Goal: Information Seeking & Learning: Learn about a topic

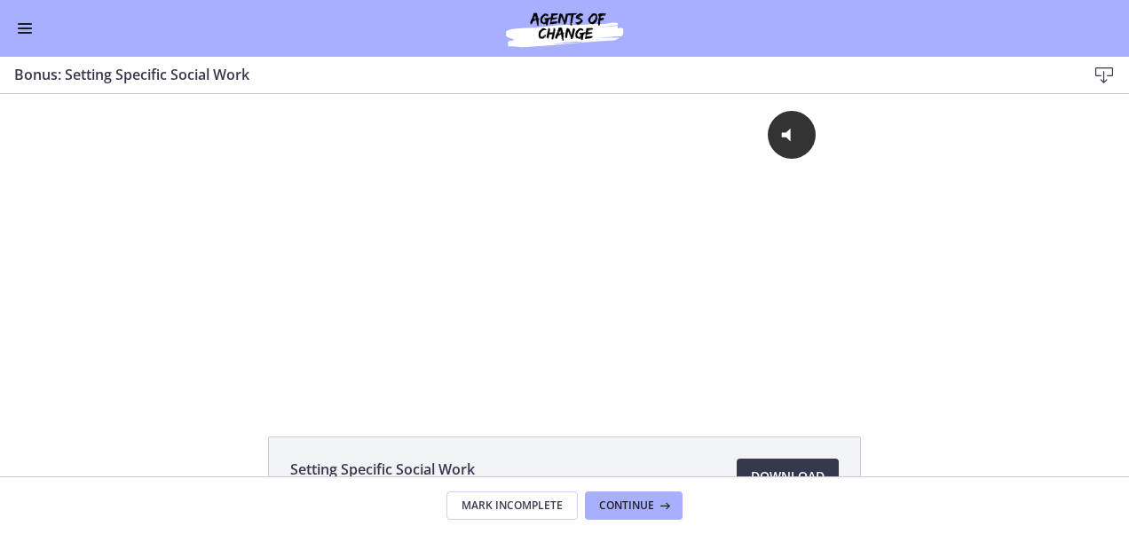
click at [25, 12] on div "Go to Dashboard" at bounding box center [564, 28] width 1129 height 57
drag, startPoint x: 25, startPoint y: 12, endPoint x: 26, endPoint y: 30, distance: 18.7
click at [26, 30] on div "Go to Dashboard" at bounding box center [564, 28] width 1129 height 57
click at [26, 30] on button "Enable menu" at bounding box center [24, 28] width 21 height 21
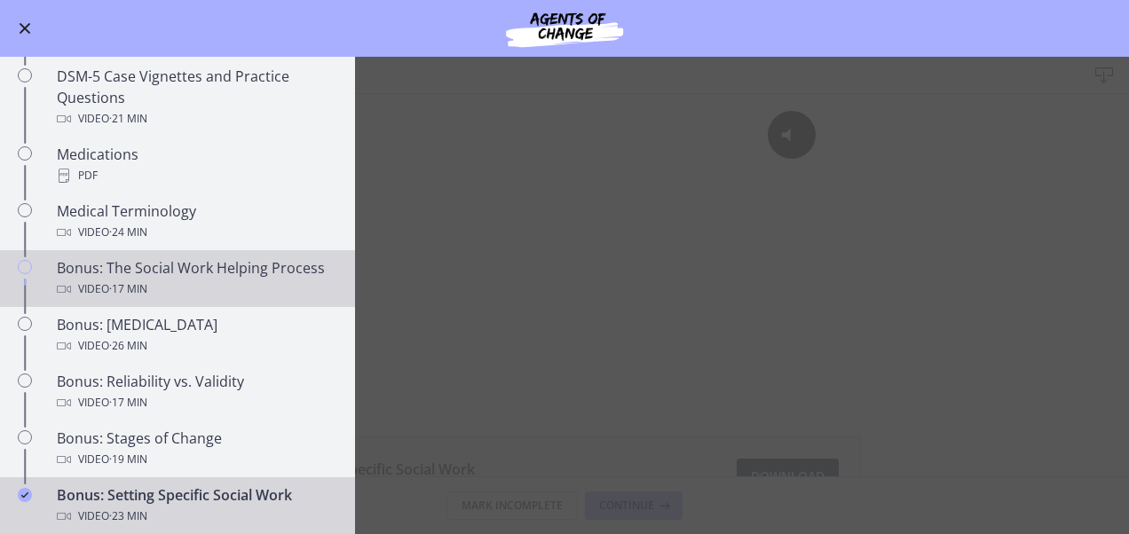
scroll to position [1152, 0]
click at [241, 268] on div "Bonus: The Social Work Helping Process Video · 17 min" at bounding box center [195, 279] width 277 height 43
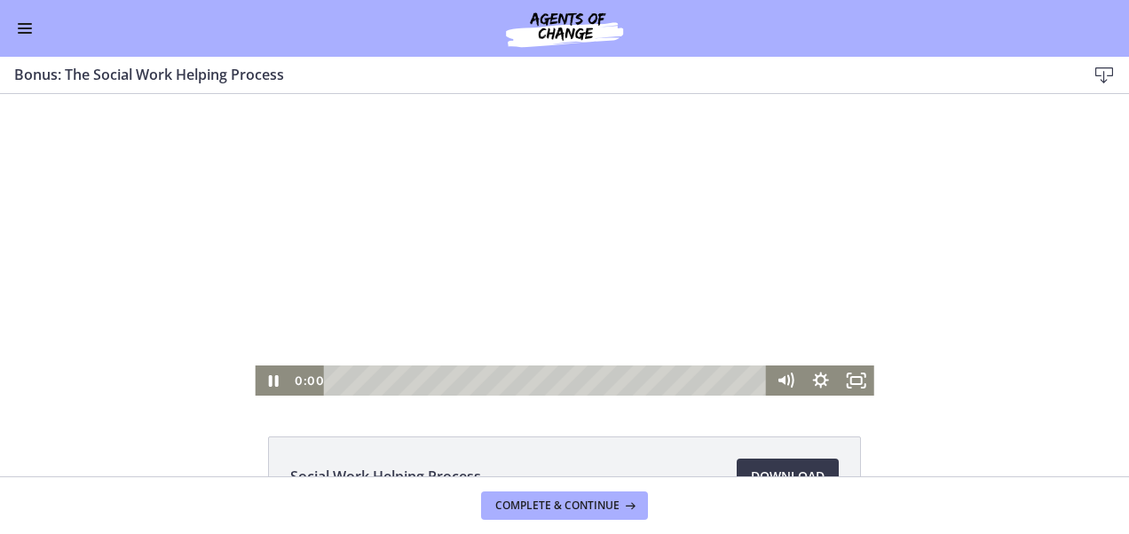
click at [501, 208] on div at bounding box center [564, 245] width 619 height 302
click at [811, 378] on icon "Show settings menu" at bounding box center [821, 380] width 20 height 20
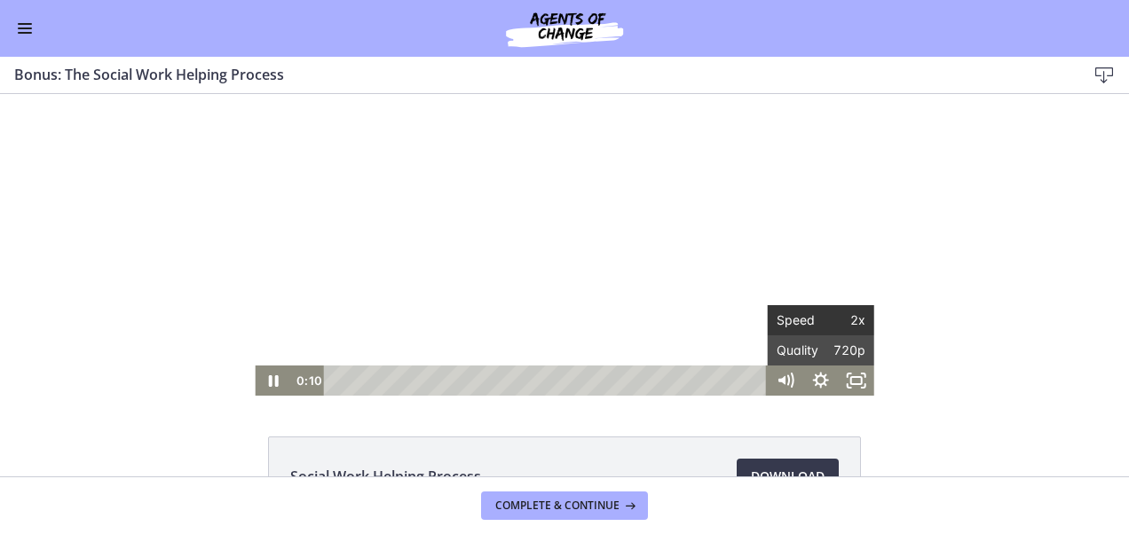
click at [806, 321] on span "Speed" at bounding box center [799, 320] width 44 height 30
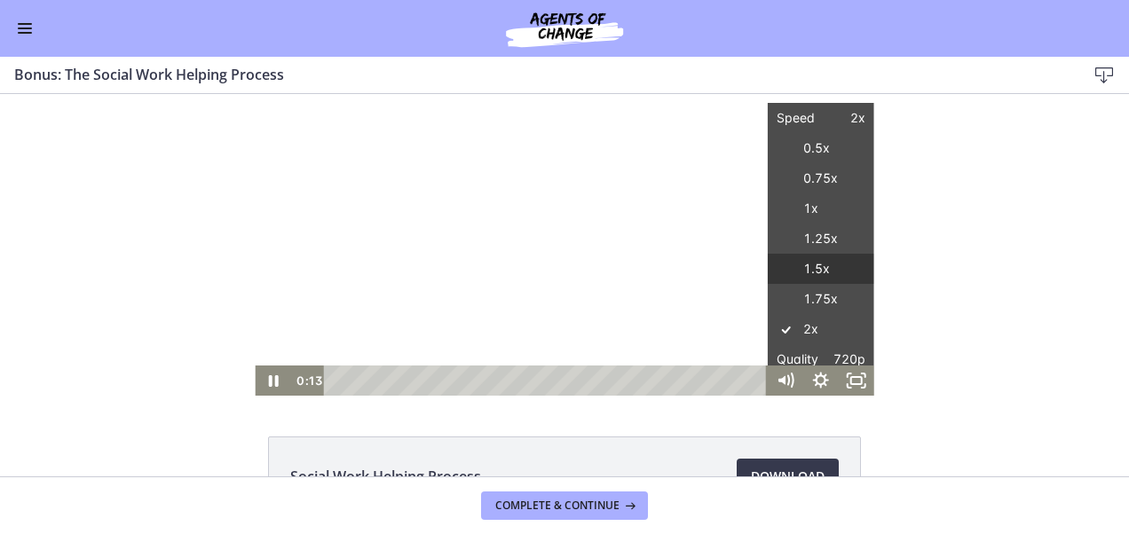
click at [797, 262] on label "1.5x" at bounding box center [821, 269] width 107 height 31
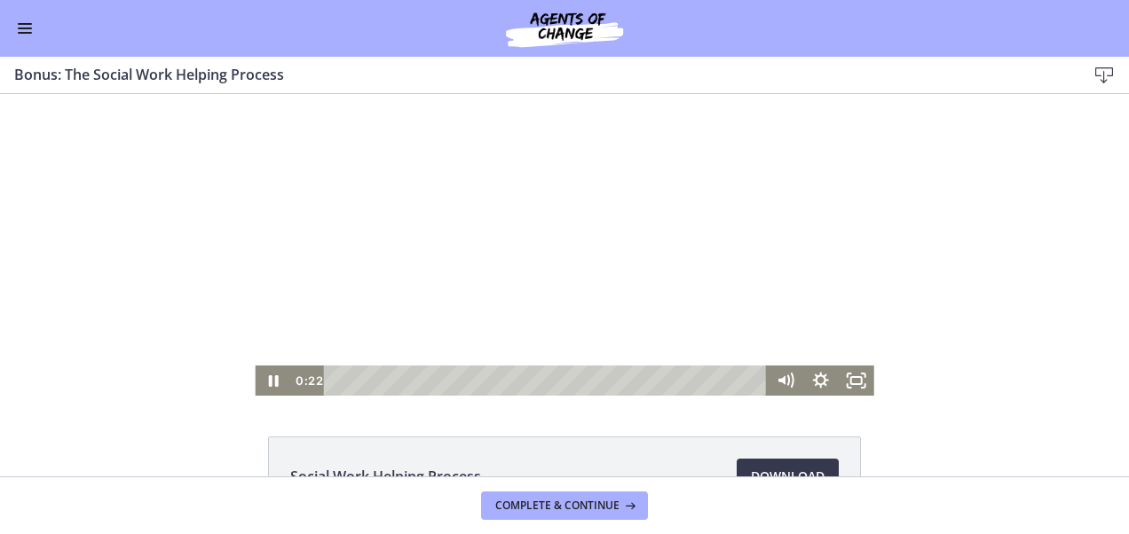
click at [642, 259] on div at bounding box center [564, 245] width 619 height 302
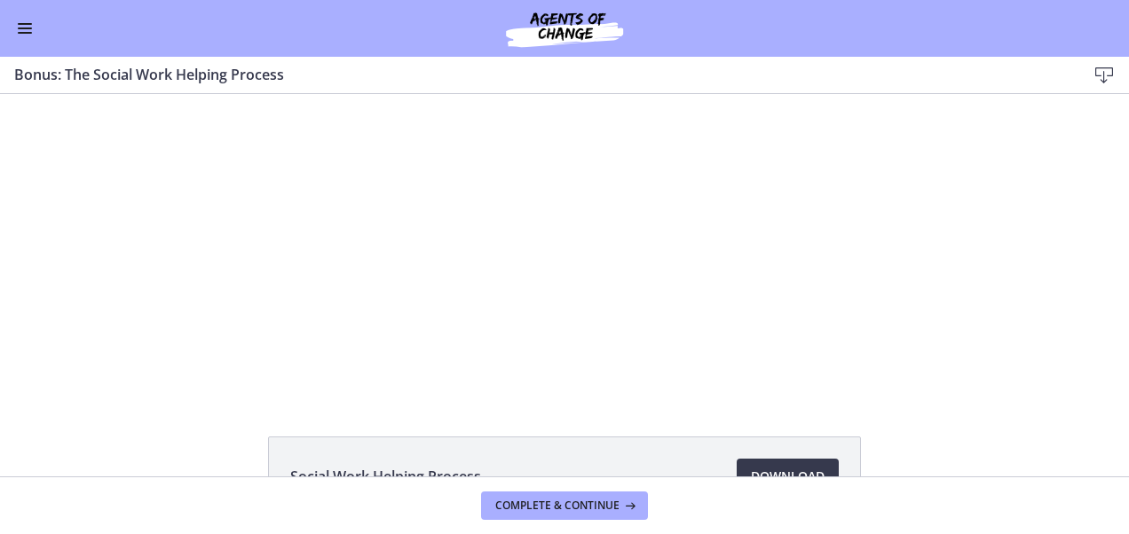
click at [642, 259] on div at bounding box center [564, 245] width 619 height 302
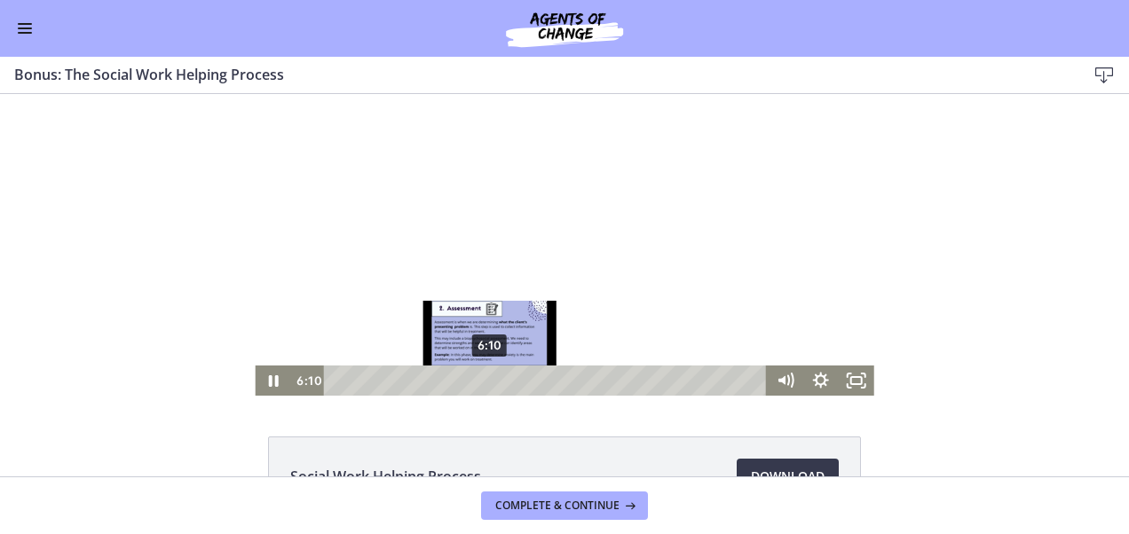
click at [484, 377] on div "6:10" at bounding box center [548, 381] width 422 height 30
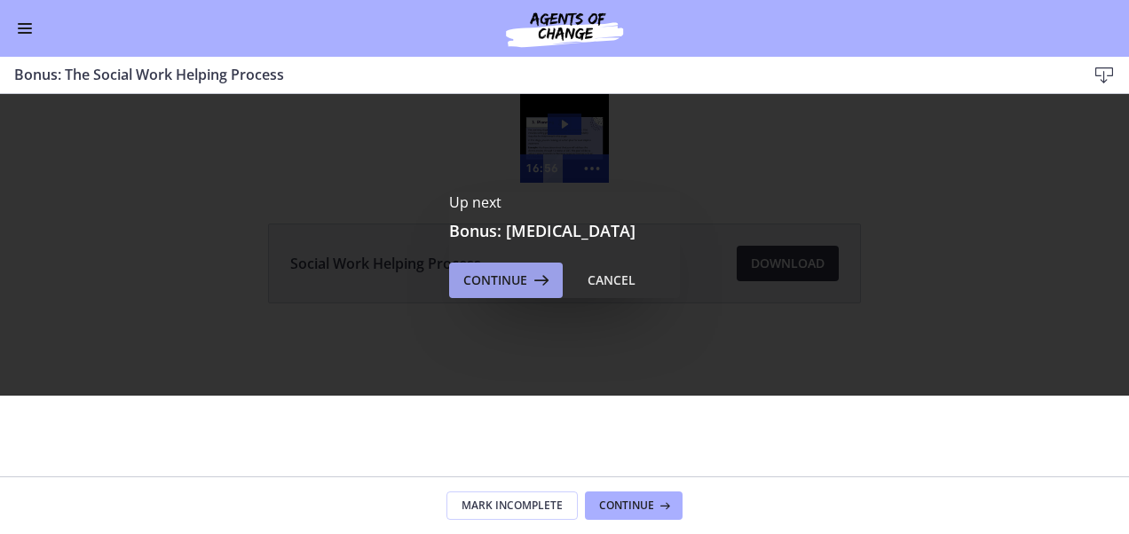
click at [497, 283] on span "Continue" at bounding box center [495, 280] width 64 height 21
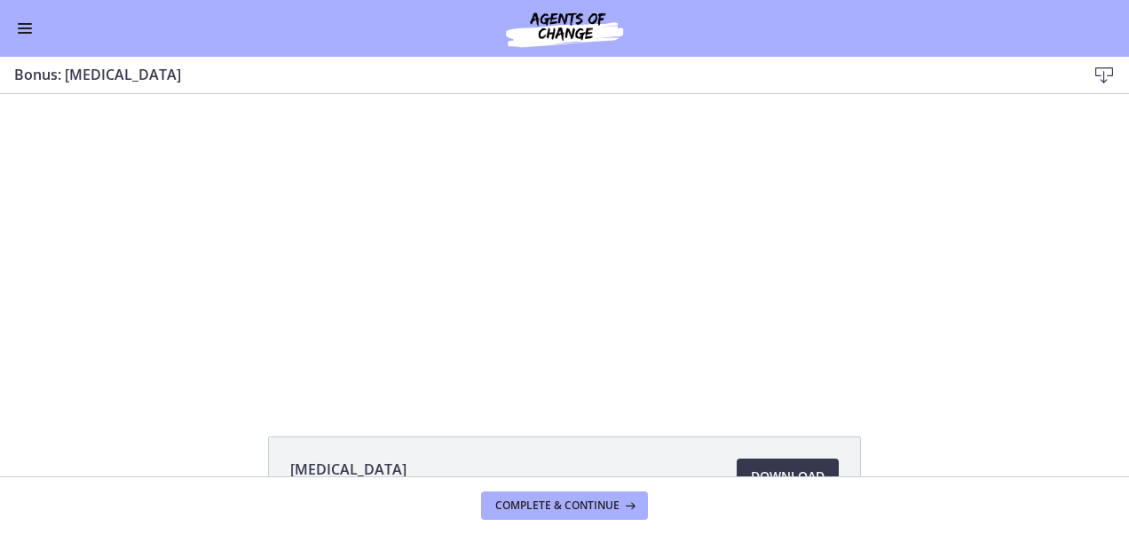
click at [557, 227] on div at bounding box center [564, 245] width 536 height 302
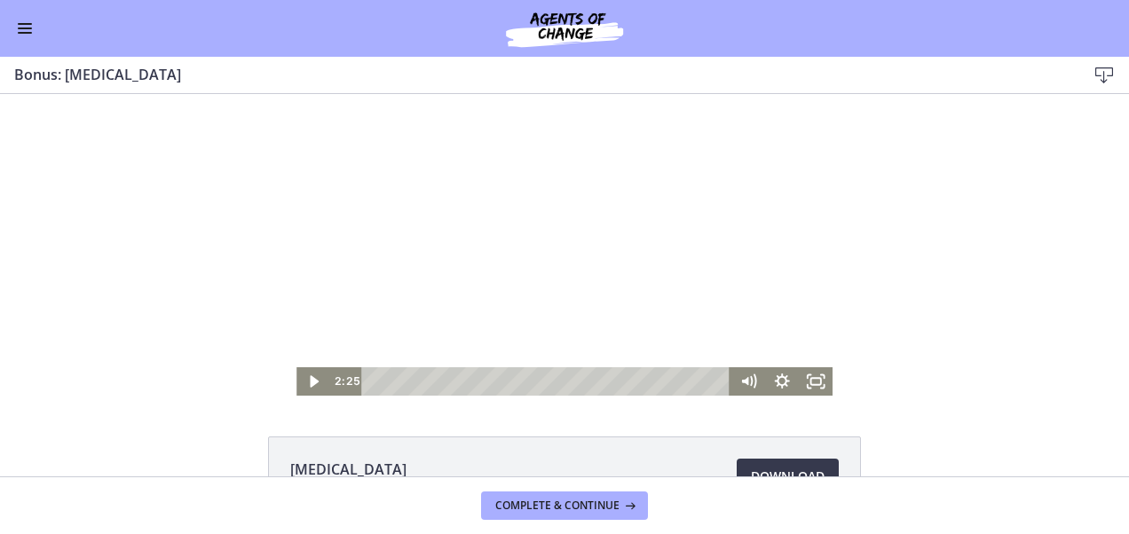
click at [557, 227] on div at bounding box center [564, 245] width 536 height 302
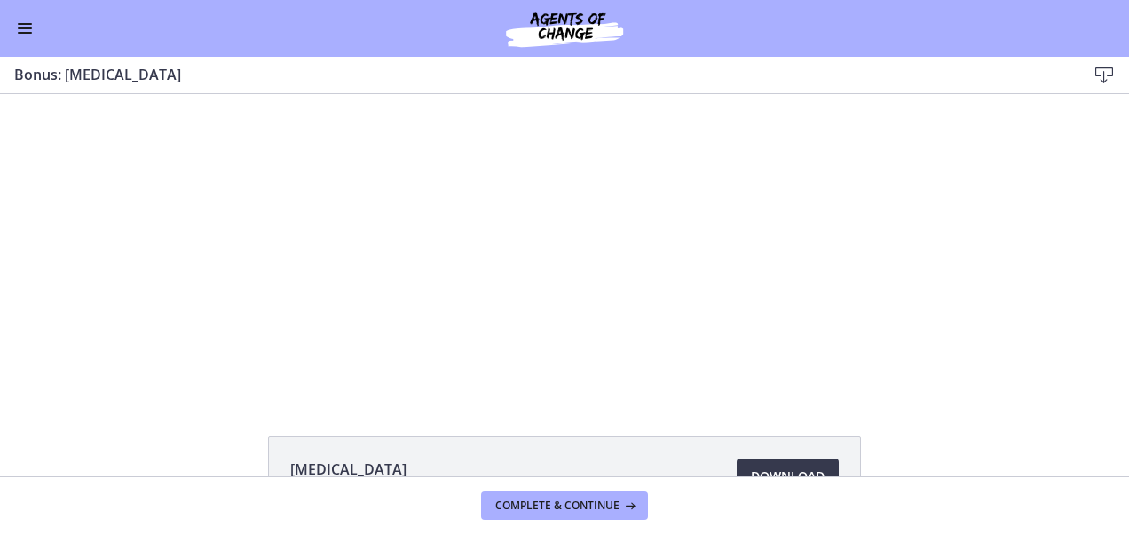
click at [738, 295] on div at bounding box center [564, 245] width 536 height 302
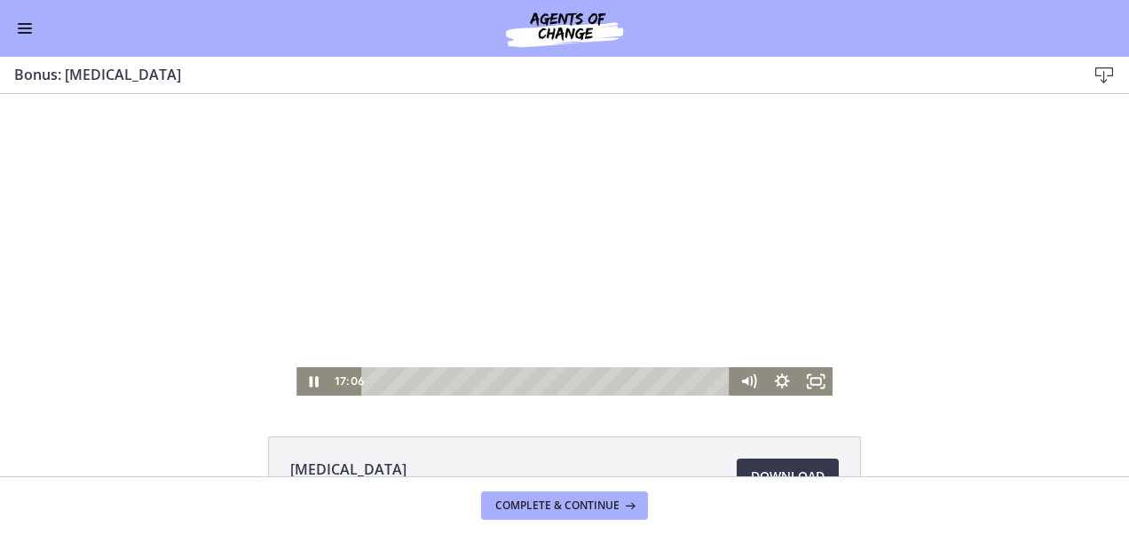
click at [682, 242] on div at bounding box center [564, 245] width 536 height 302
click at [650, 237] on div at bounding box center [564, 245] width 536 height 302
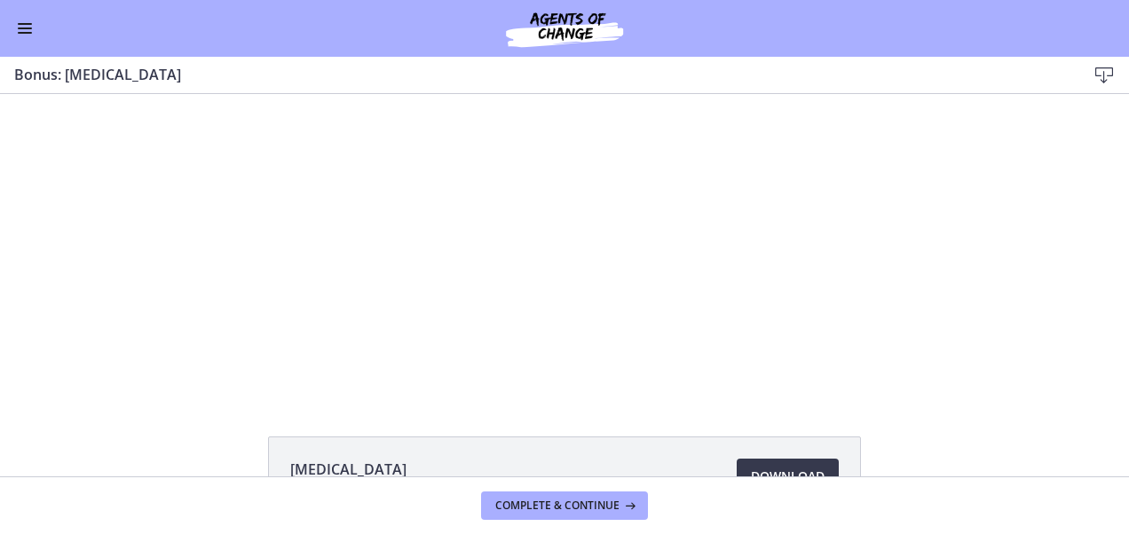
click at [27, 28] on span "Enable menu" at bounding box center [25, 29] width 14 height 2
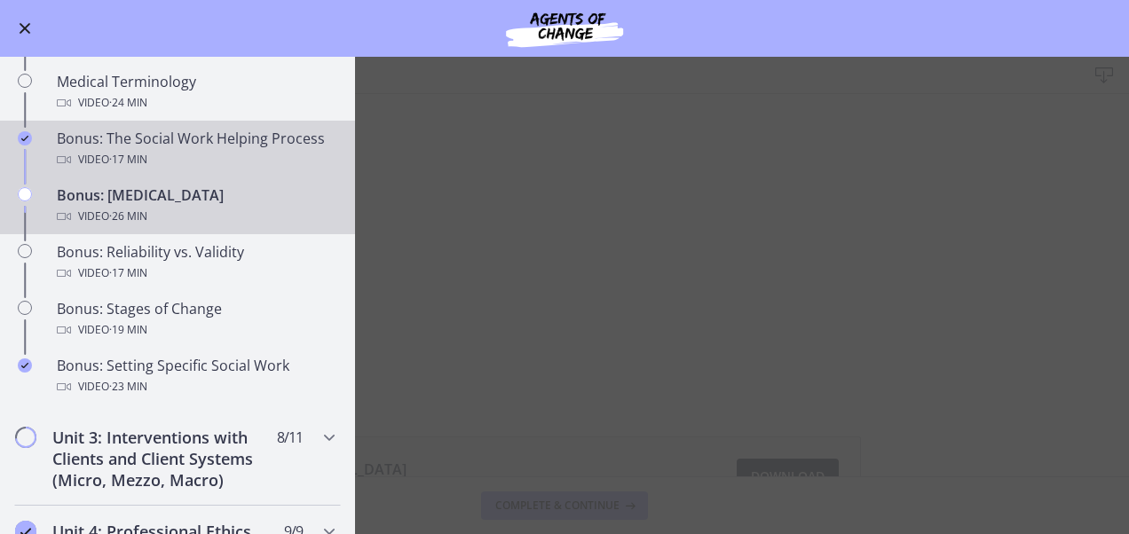
scroll to position [1282, 0]
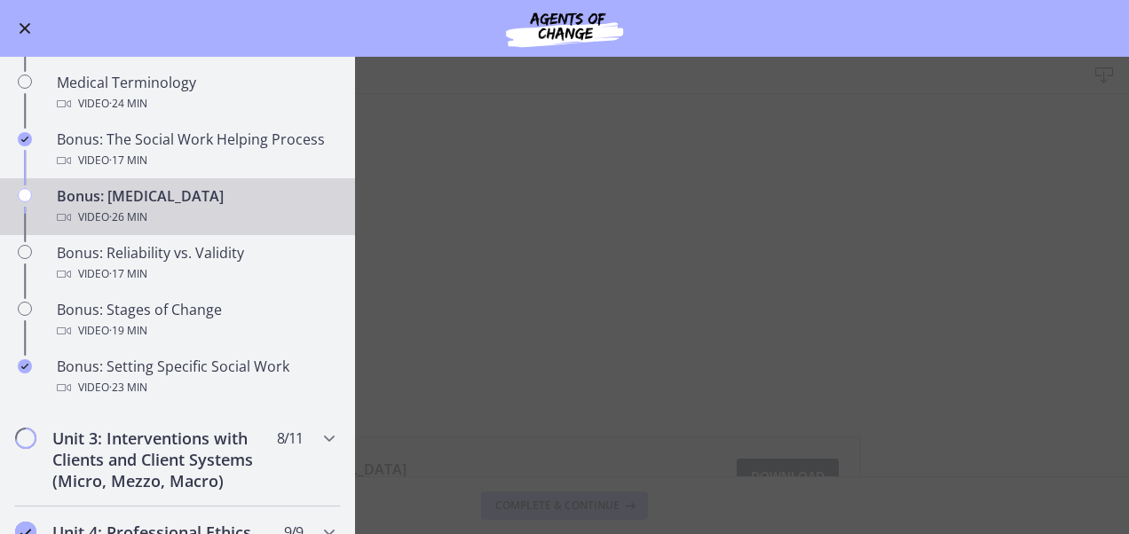
click at [32, 28] on button "Enable menu" at bounding box center [24, 28] width 21 height 21
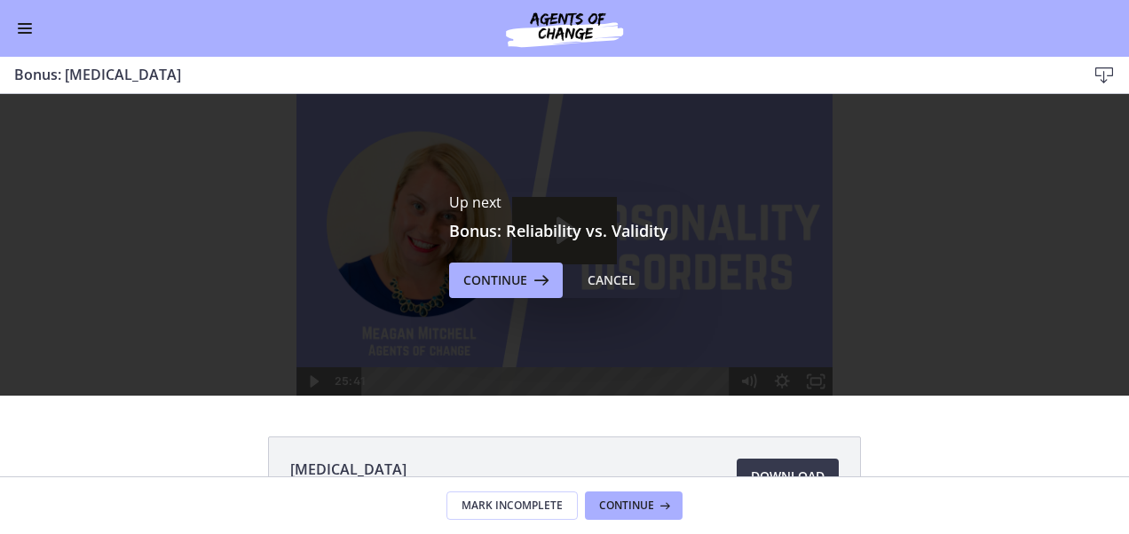
scroll to position [0, 0]
